Goal: Transaction & Acquisition: Book appointment/travel/reservation

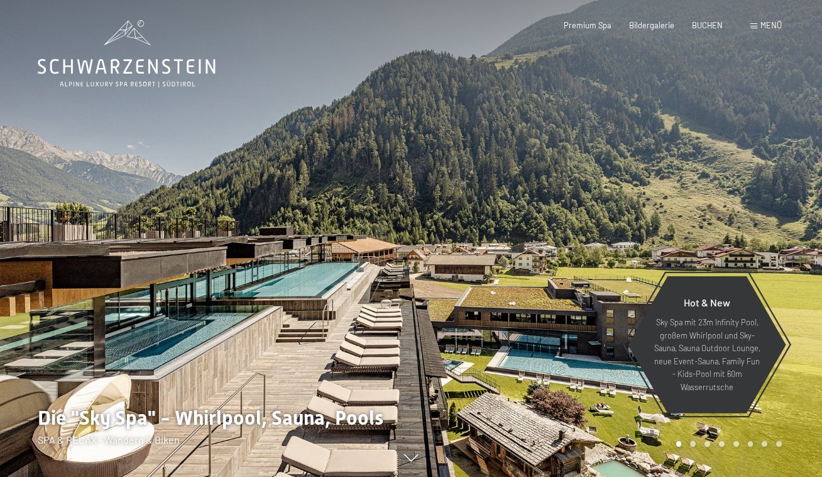
click at [773, 31] on div "Menü" at bounding box center [766, 25] width 31 height 11
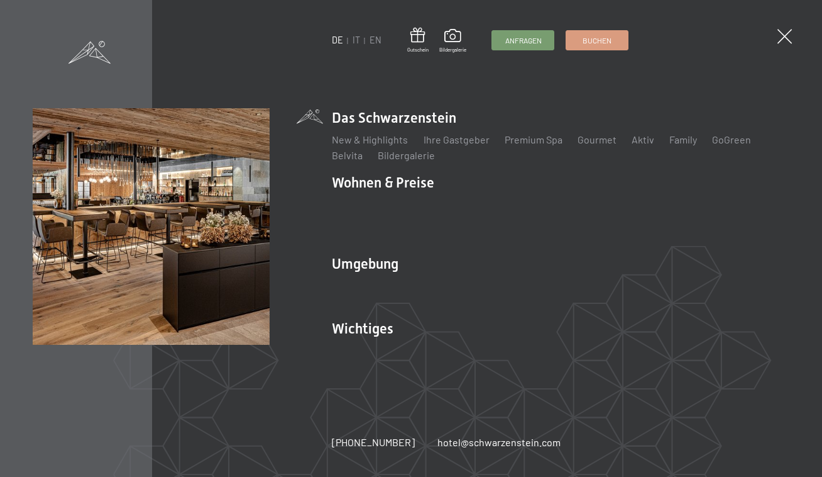
click at [356, 47] on div "DE IT EN Gutschein Bildergalerie Anfragen Buchen" at bounding box center [481, 41] width 296 height 26
click at [359, 43] on link "IT" at bounding box center [357, 40] width 8 height 11
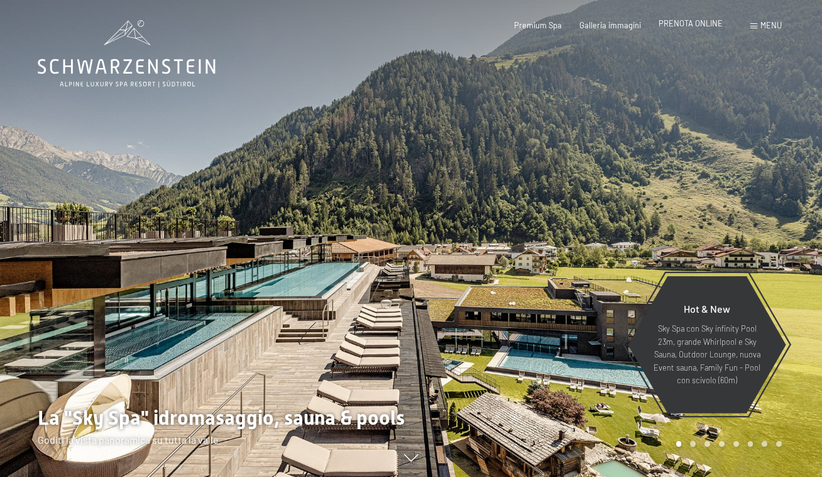
click at [668, 25] on span "PRENOTA ONLINE" at bounding box center [691, 23] width 64 height 10
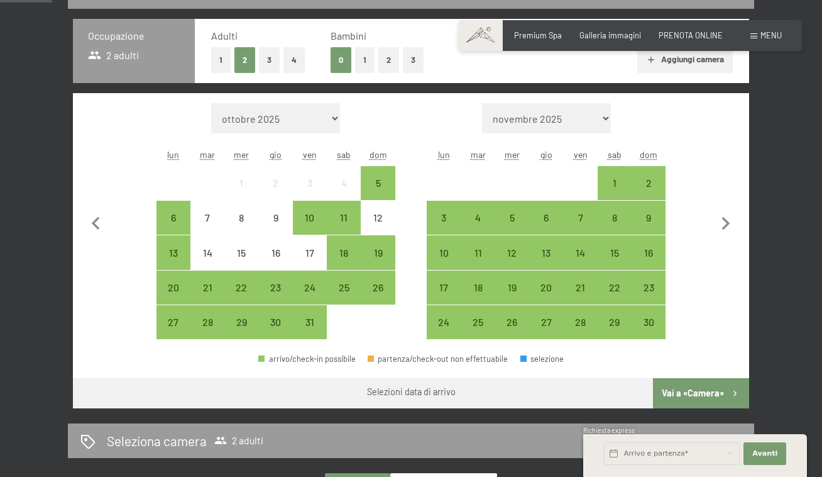
scroll to position [275, 0]
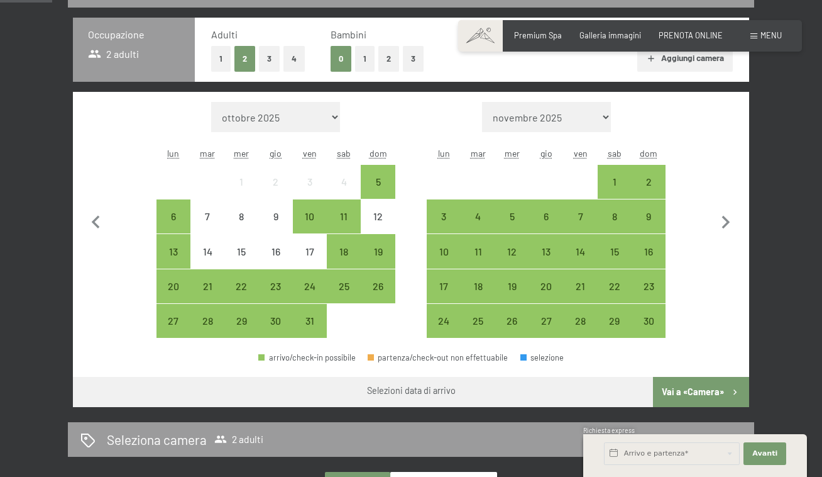
click at [211, 102] on select "ottobre 2025 novembre 2025 dicembre 2025 gennaio 2026 febbraio 2026 marzo 2026 …" at bounding box center [275, 117] width 129 height 30
select select "2025-12-01"
select select "2026-01-01"
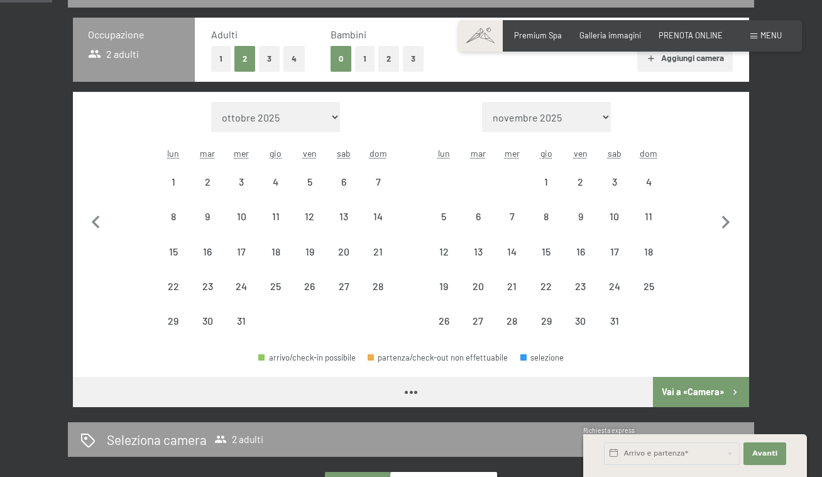
select select "2025-12-01"
select select "2026-01-01"
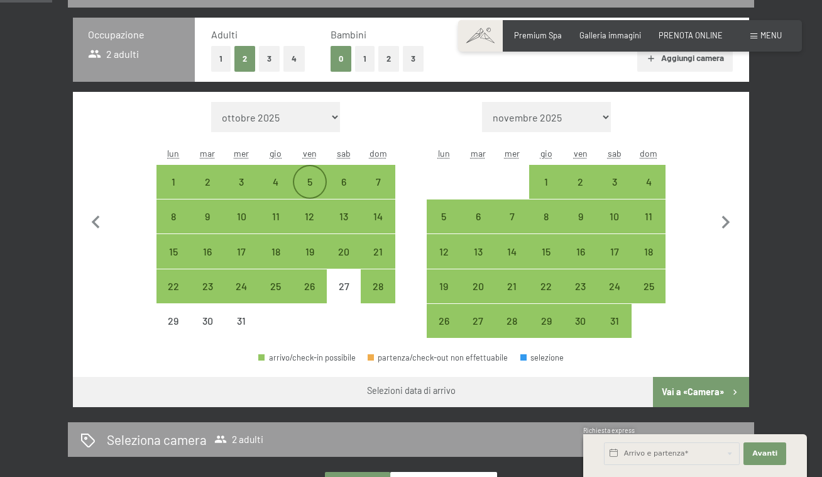
click at [309, 182] on div "5" at bounding box center [309, 192] width 31 height 31
select select "2025-12-01"
select select "2026-01-01"
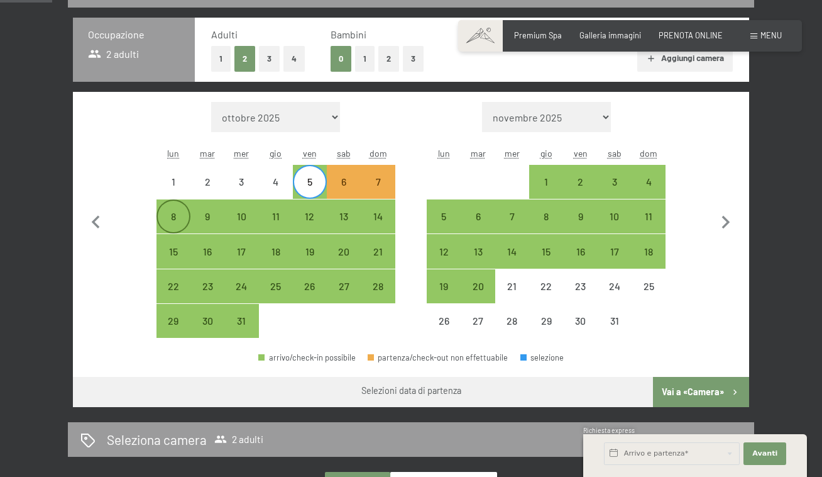
click at [180, 211] on div "8" at bounding box center [173, 216] width 31 height 31
select select "2025-12-01"
select select "2026-01-01"
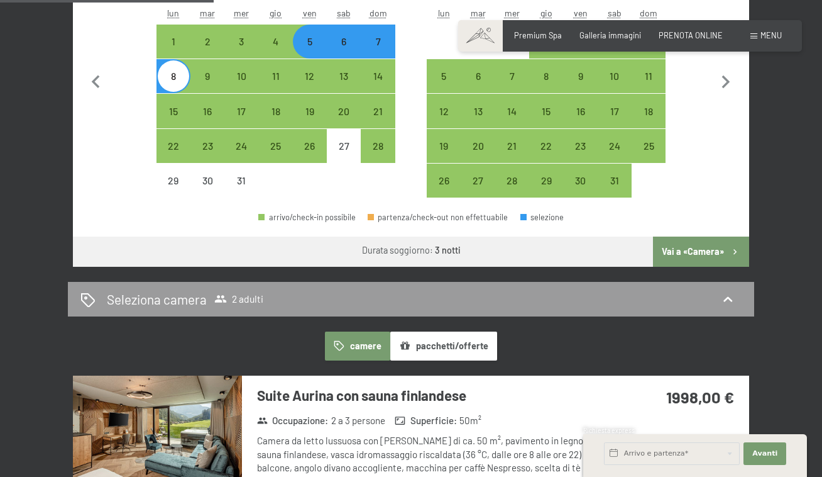
scroll to position [414, 0]
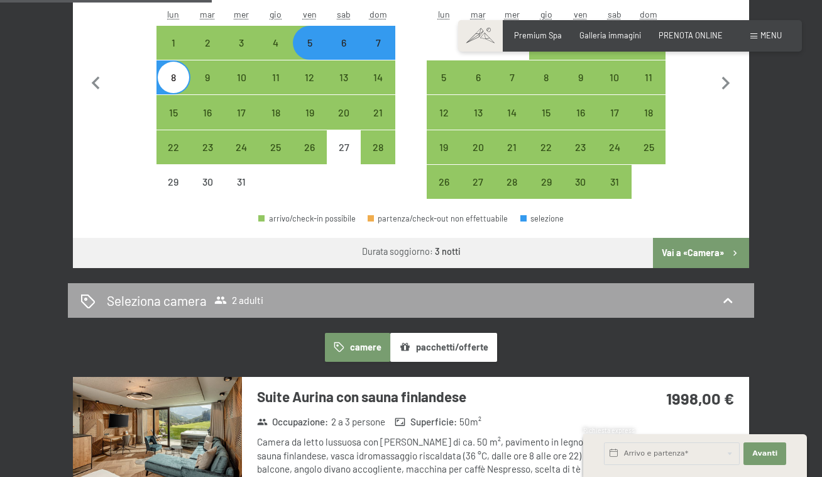
click at [489, 301] on div "Seleziona camera 2 adulti" at bounding box center [410, 300] width 661 height 18
select select "2025-12-01"
select select "2026-01-01"
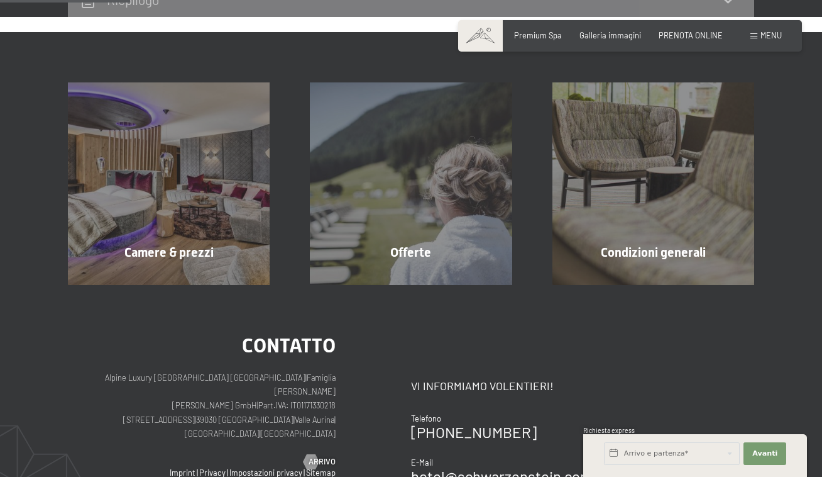
scroll to position [248, 0]
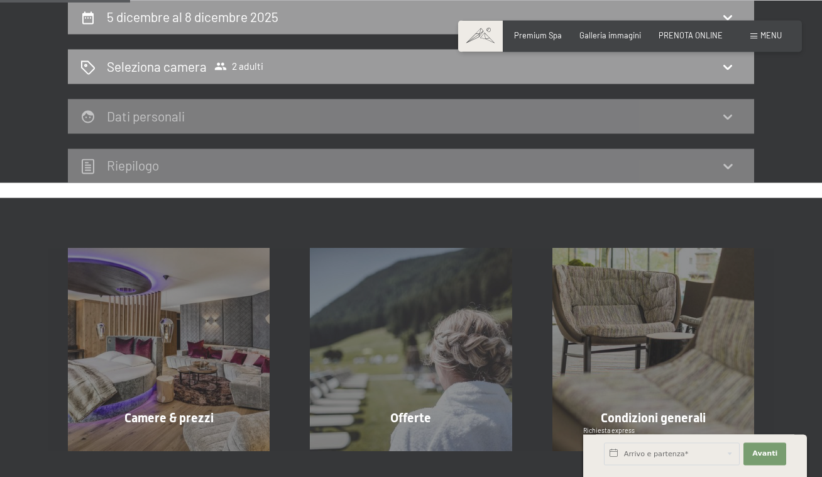
click at [31, 129] on div "5 dicembre al 8 dicembre 2025 Seleziona camera 2 adulti Dati personali Riepilogo" at bounding box center [411, 91] width 762 height 183
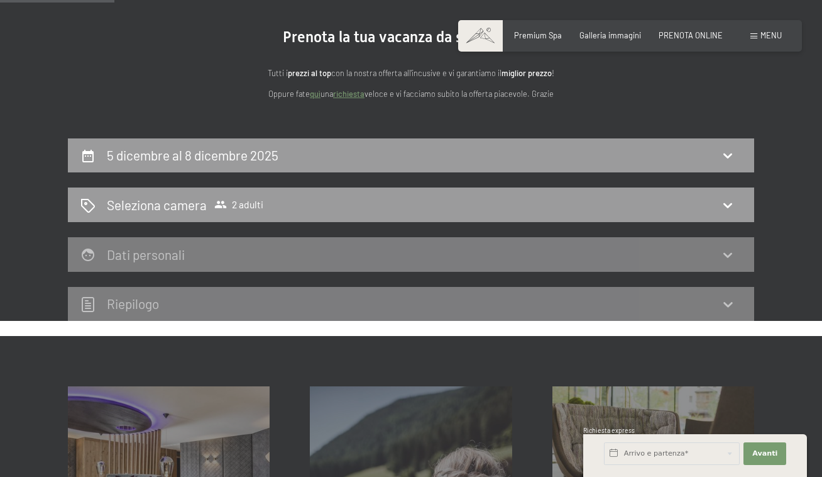
scroll to position [118, 0]
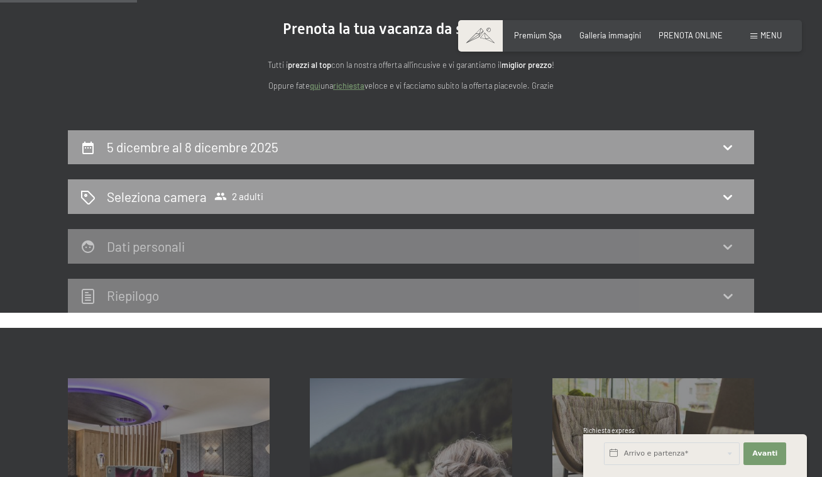
click at [133, 245] on h2 "Dati personali" at bounding box center [146, 246] width 78 height 16
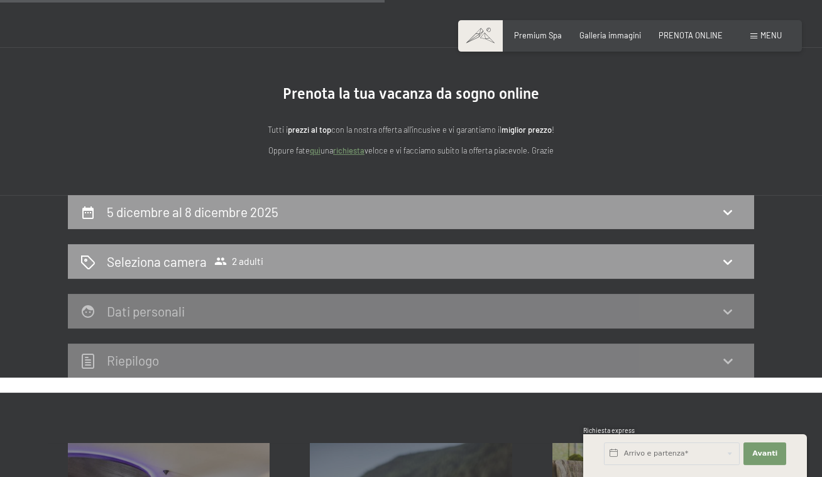
scroll to position [0, 0]
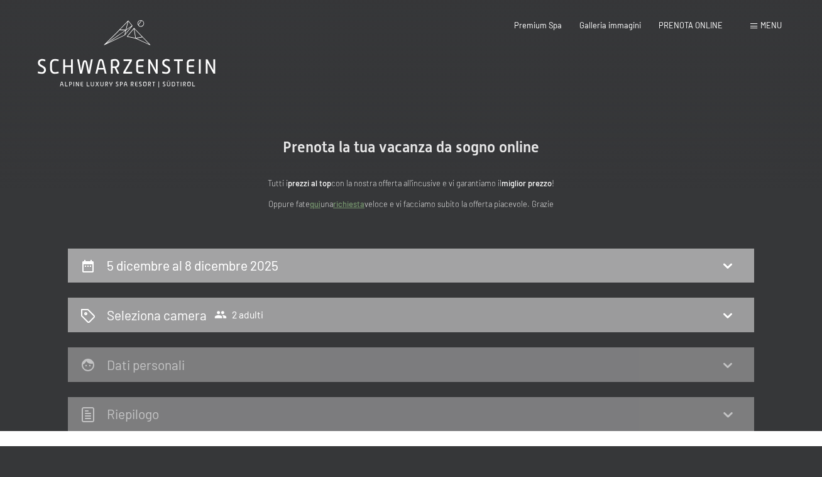
click at [732, 268] on icon at bounding box center [728, 265] width 15 height 15
select select "2025-12-01"
select select "2026-01-01"
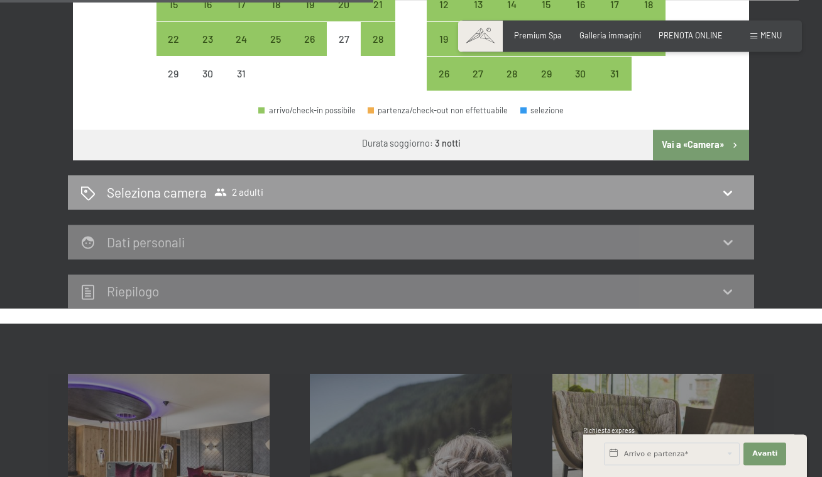
scroll to position [554, 0]
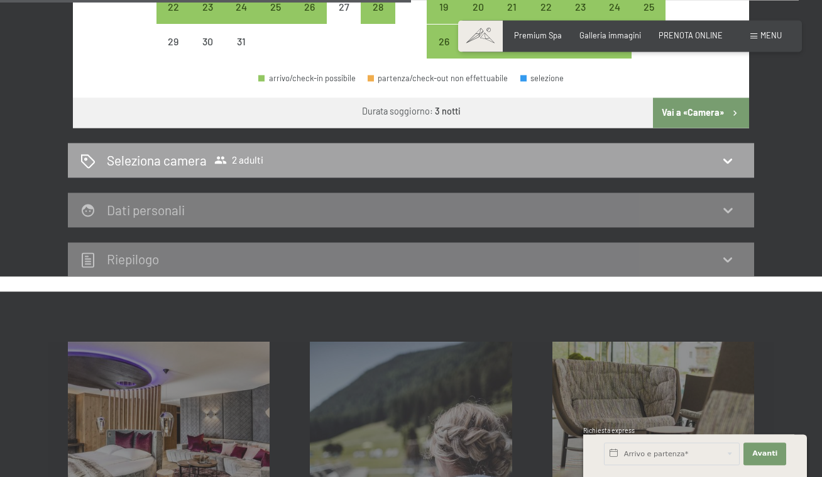
click at [728, 165] on icon at bounding box center [728, 160] width 15 height 15
select select "2025-12-01"
select select "2026-01-01"
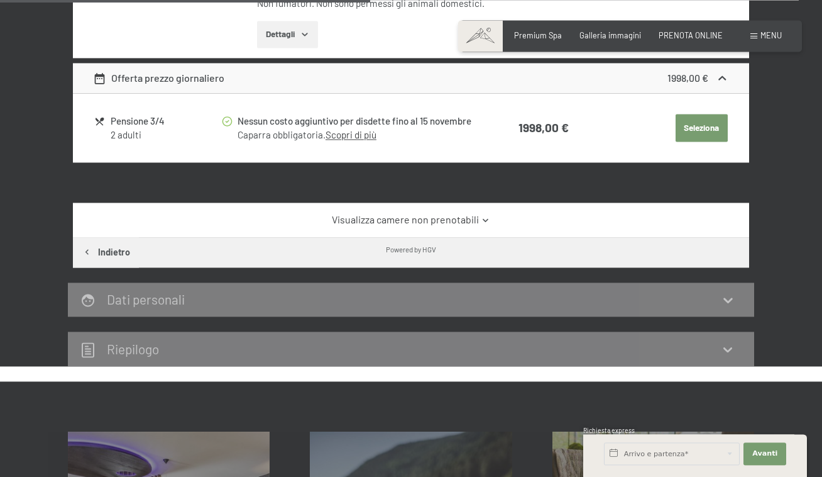
scroll to position [547, 0]
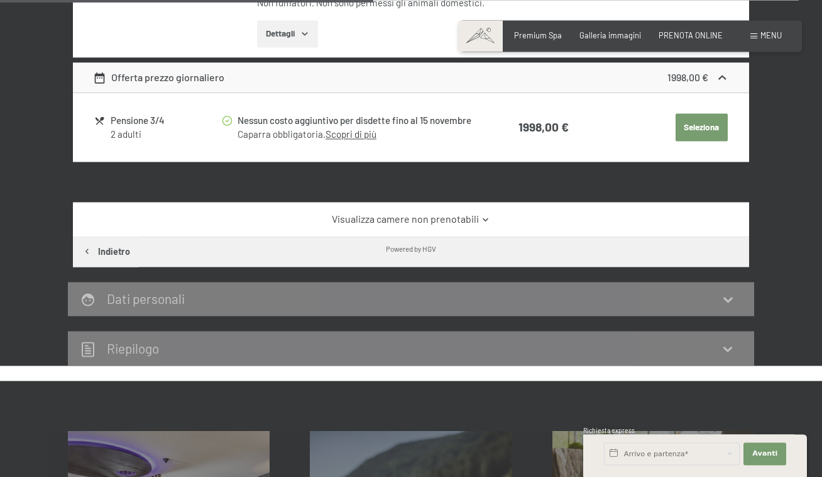
click at [480, 226] on link "Visualizza camere non prenotabili" at bounding box center [411, 219] width 636 height 14
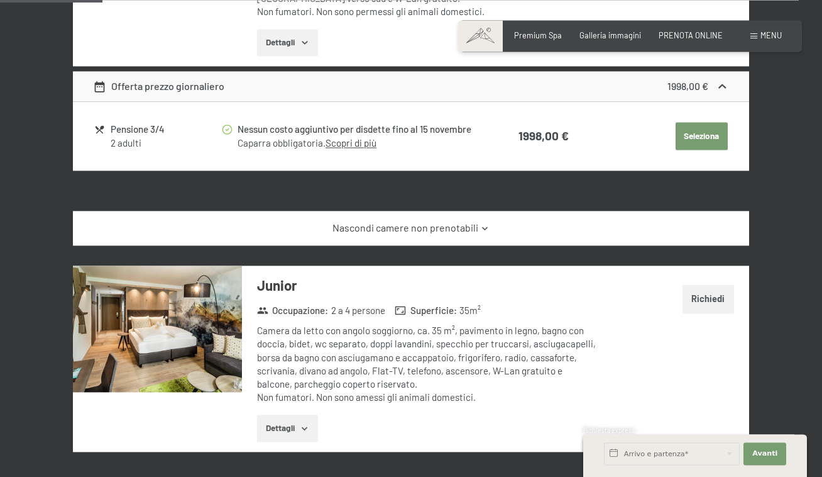
scroll to position [389, 0]
